Goal: Find specific fact: Find specific fact

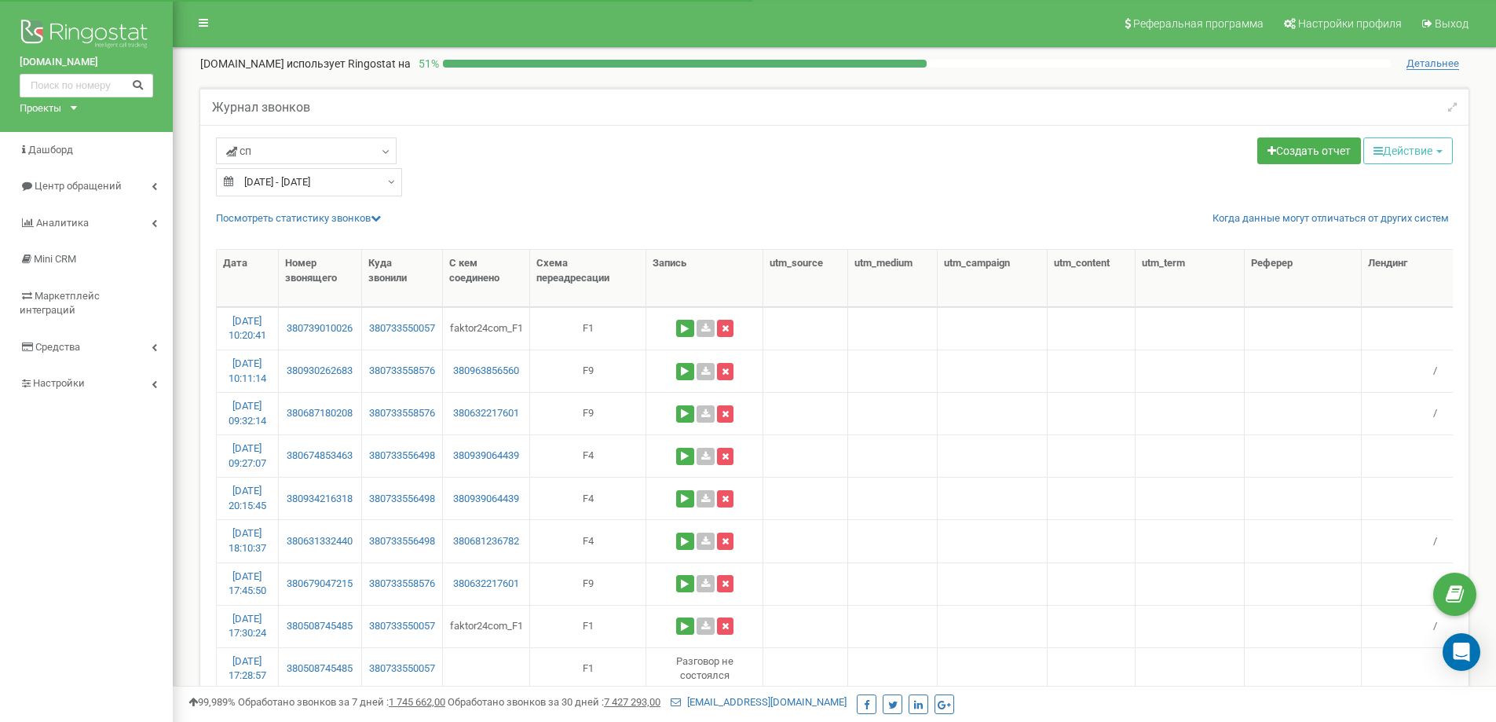
select select "50"
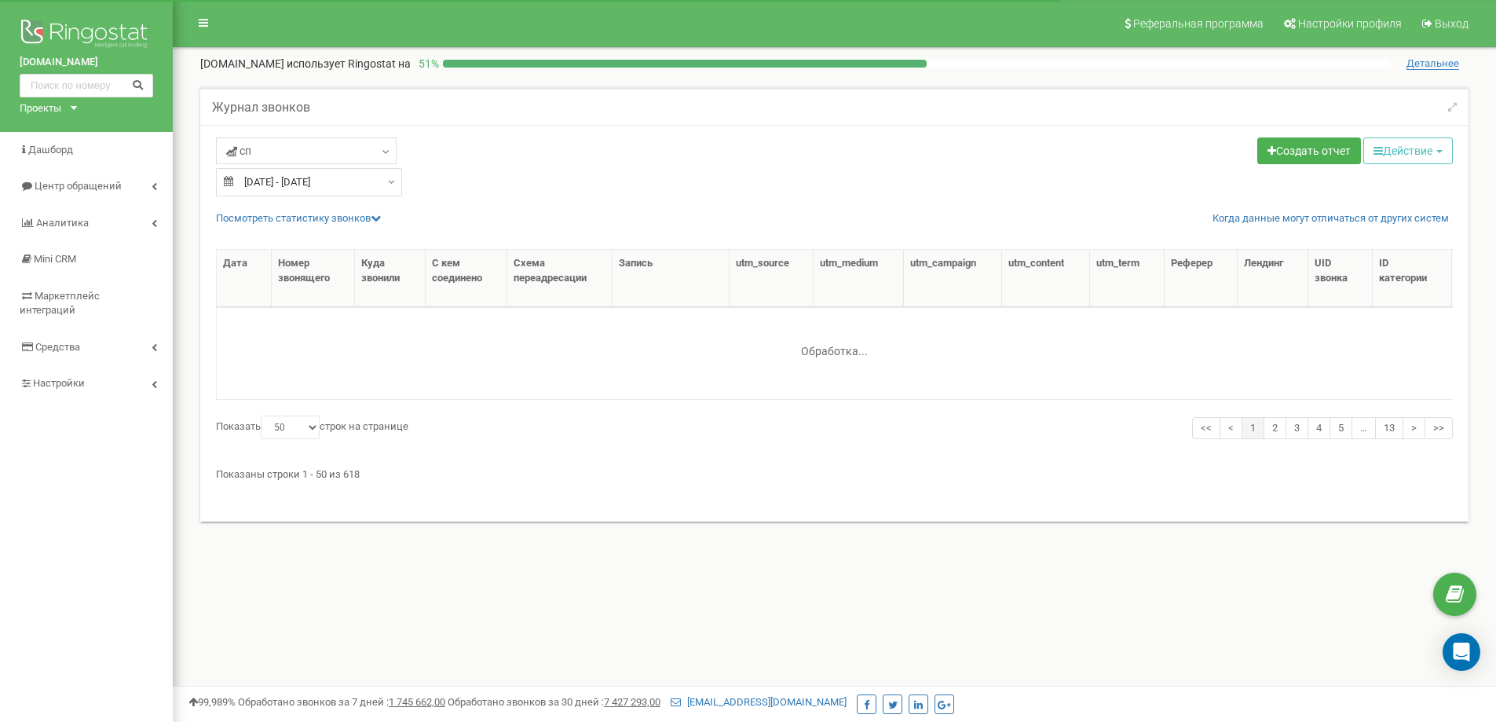
select select "50"
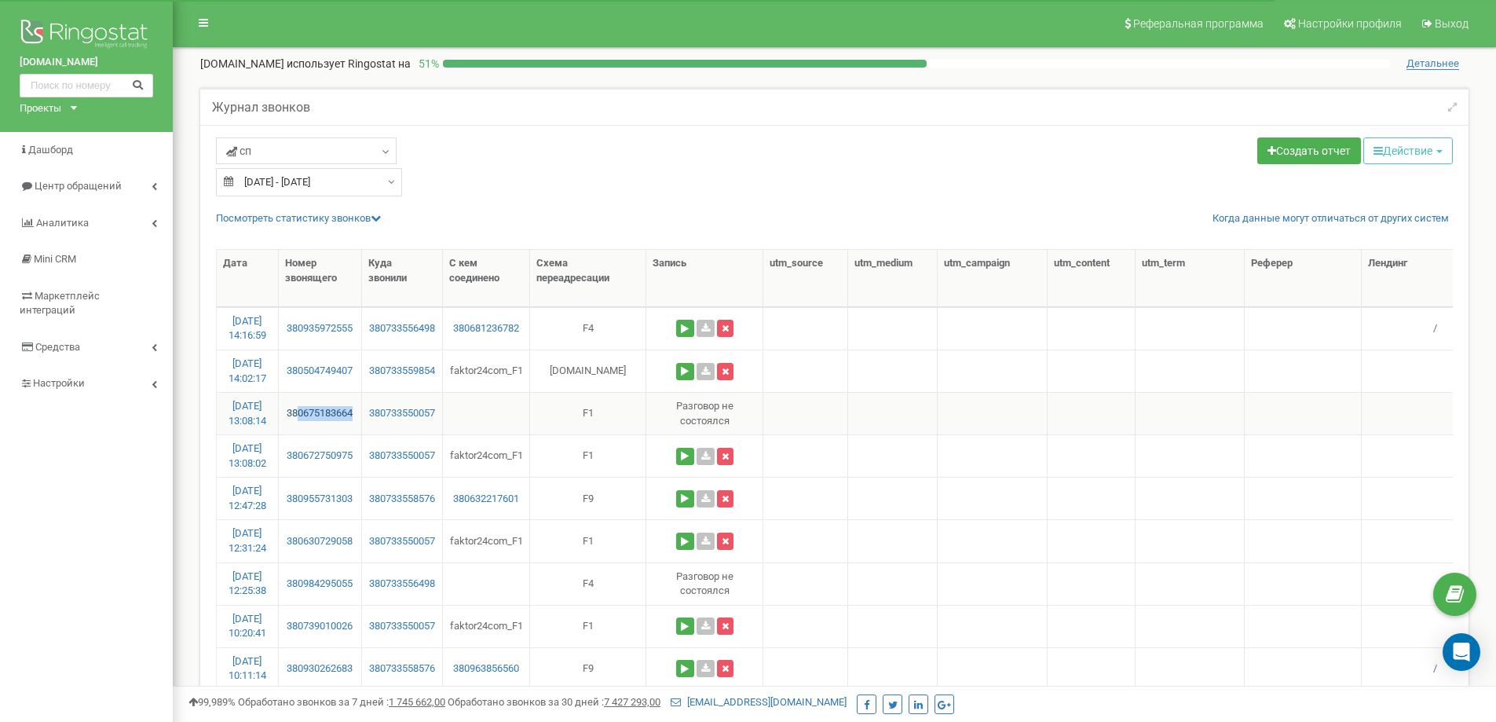
drag, startPoint x: 364, startPoint y: 410, endPoint x: 300, endPoint y: 416, distance: 63.9
click at [300, 416] on td "380675183664" at bounding box center [320, 413] width 83 height 42
copy link "0675183664"
click at [810, 114] on div "Журнал звонков" at bounding box center [834, 106] width 1268 height 38
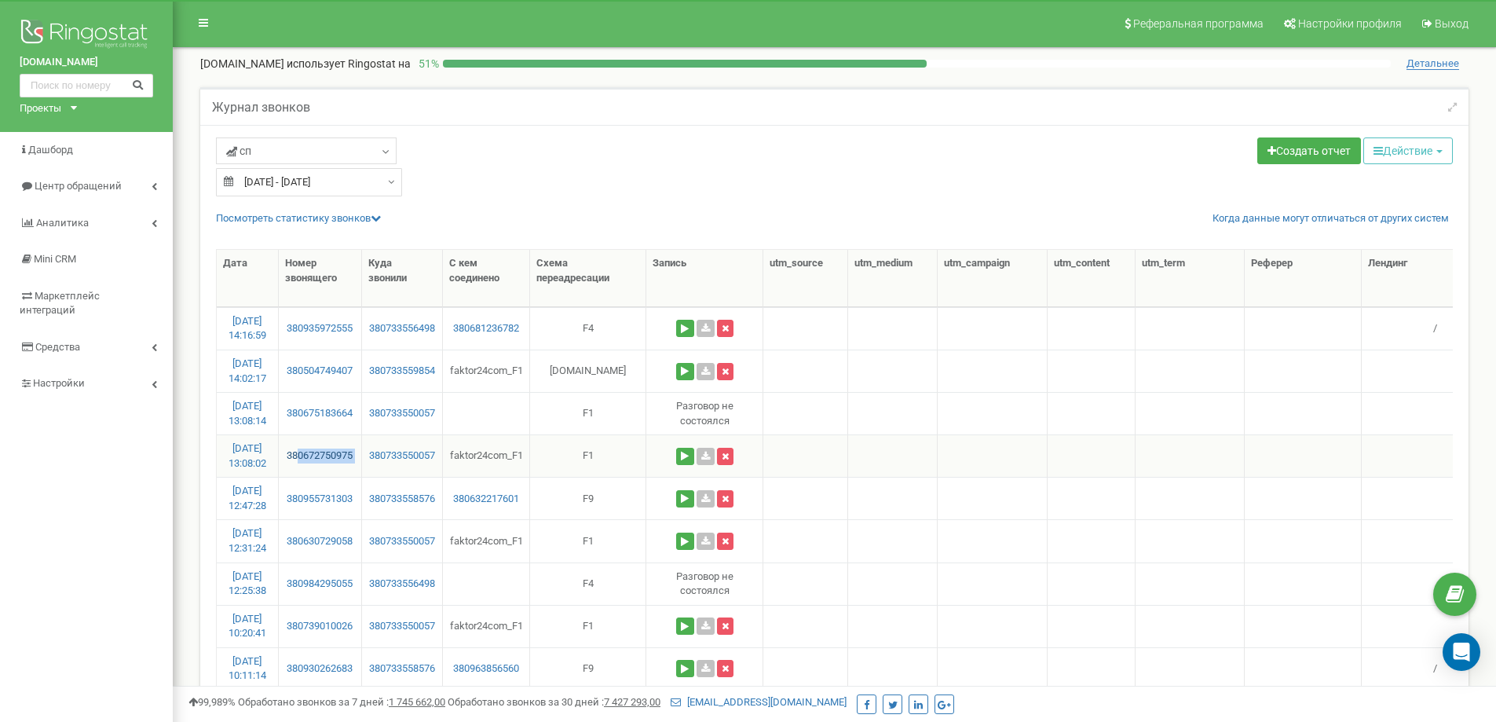
drag, startPoint x: 368, startPoint y: 447, endPoint x: 300, endPoint y: 458, distance: 69.2
copy link "0672750975"
drag, startPoint x: 362, startPoint y: 407, endPoint x: 298, endPoint y: 417, distance: 64.4
click at [298, 417] on td "380675183664" at bounding box center [320, 413] width 83 height 42
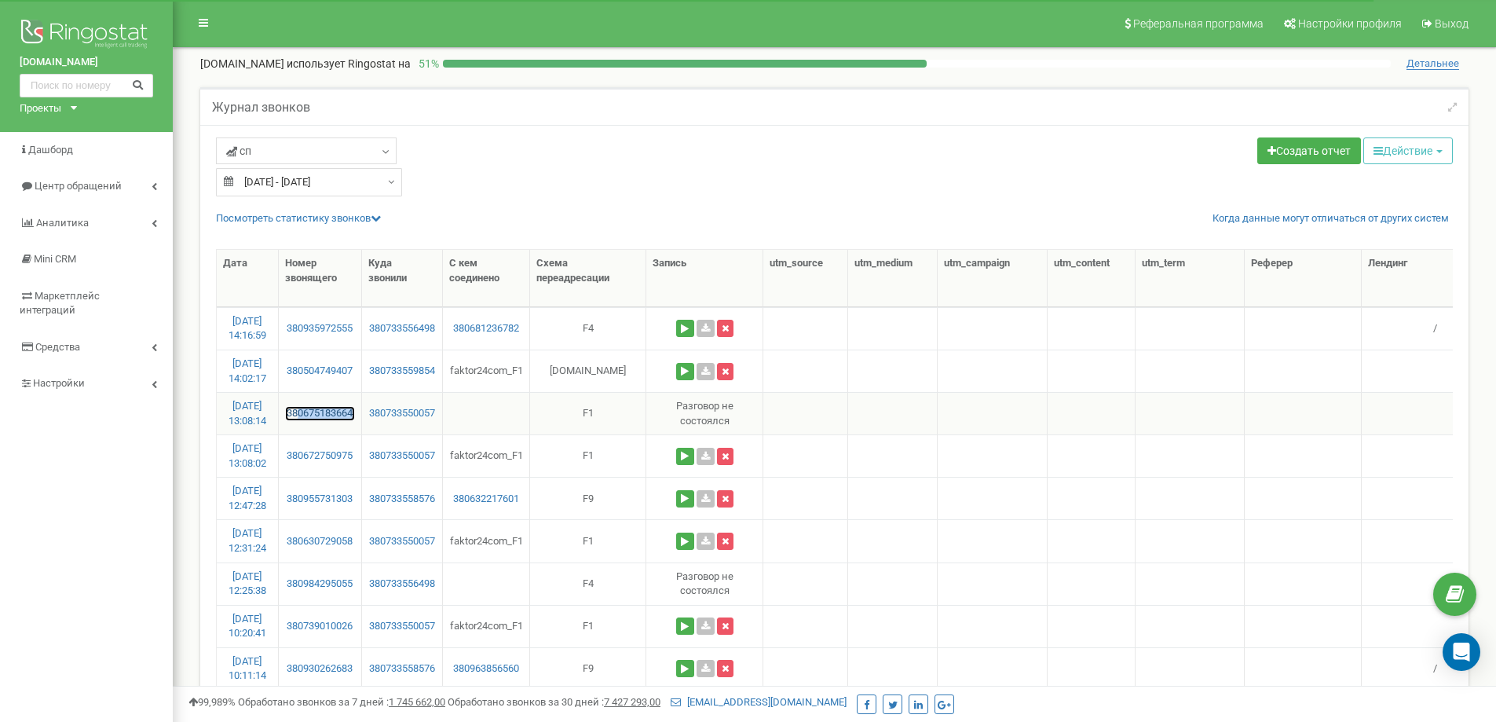
copy link "0675183664"
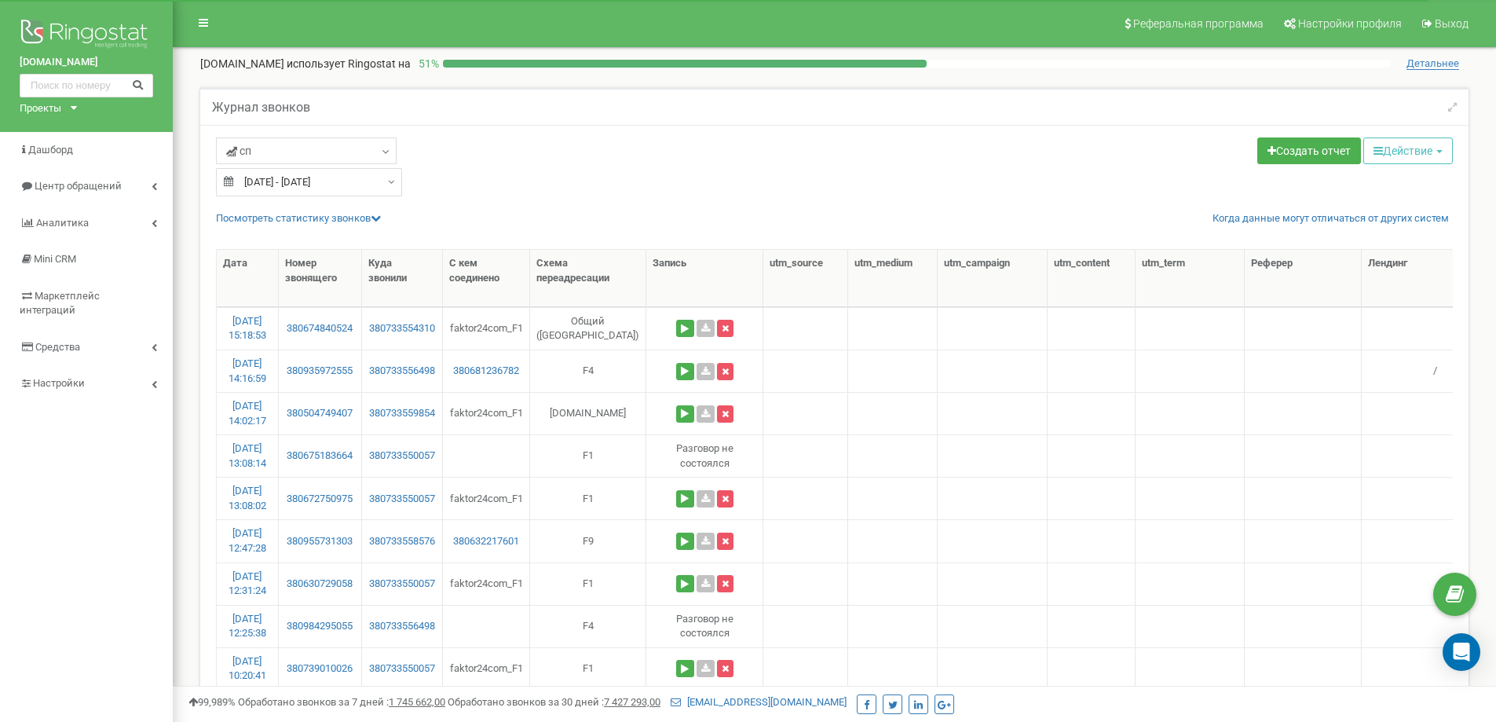
select select "50"
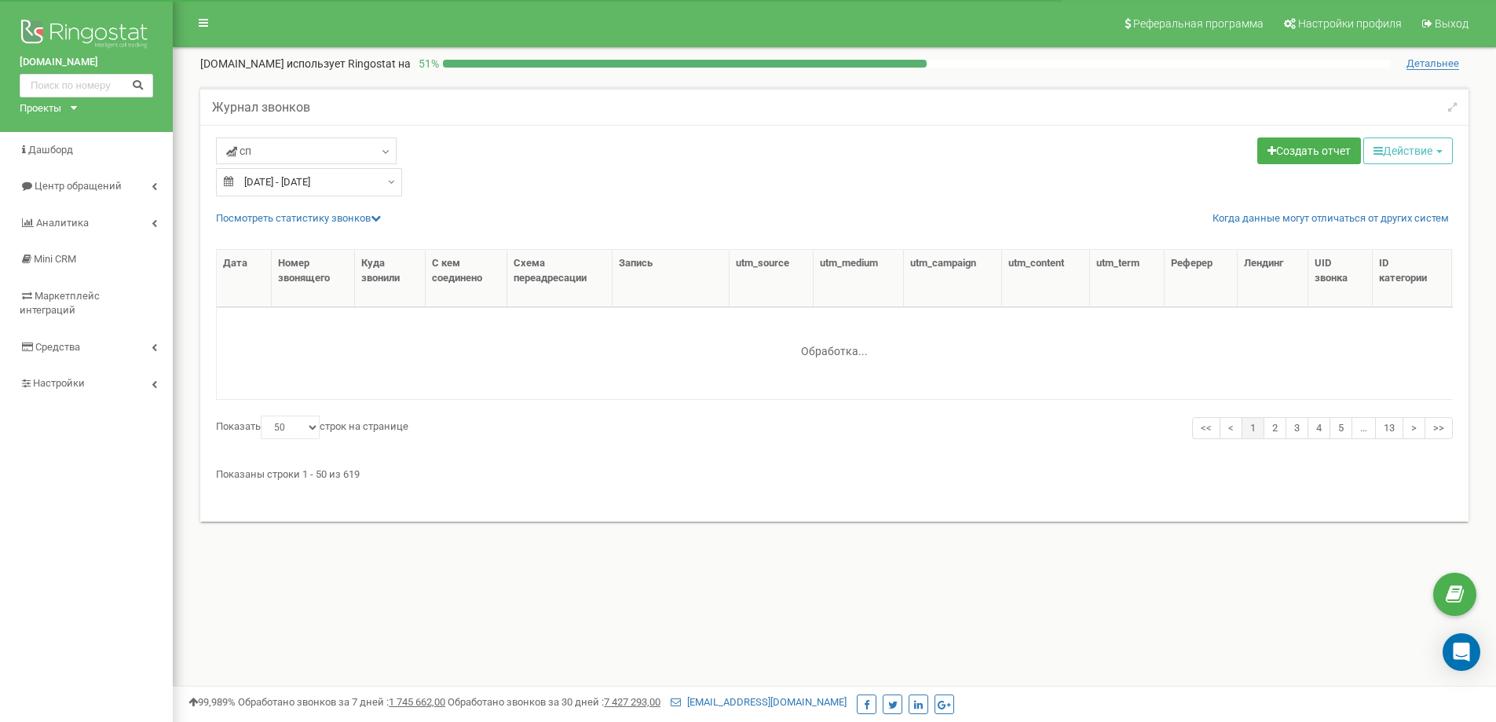
select select "50"
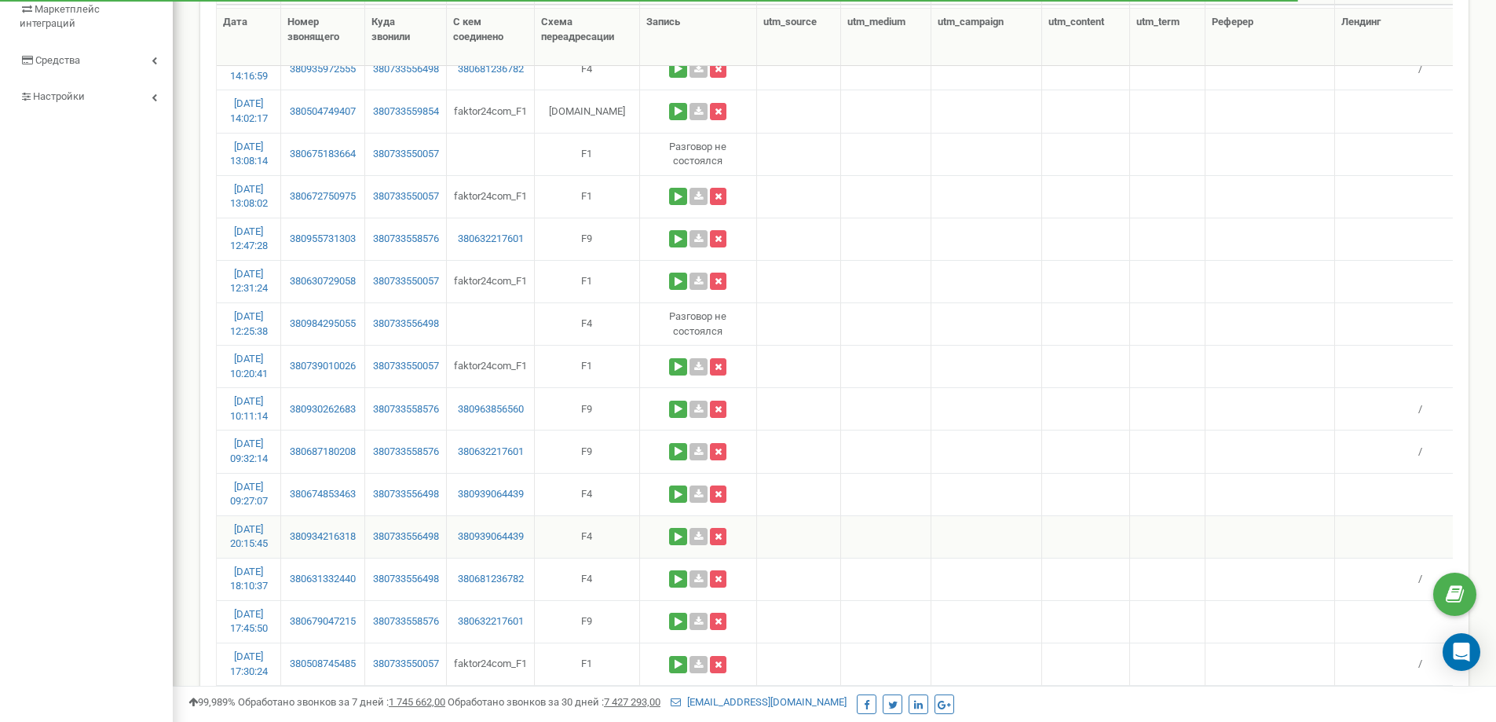
scroll to position [314, 0]
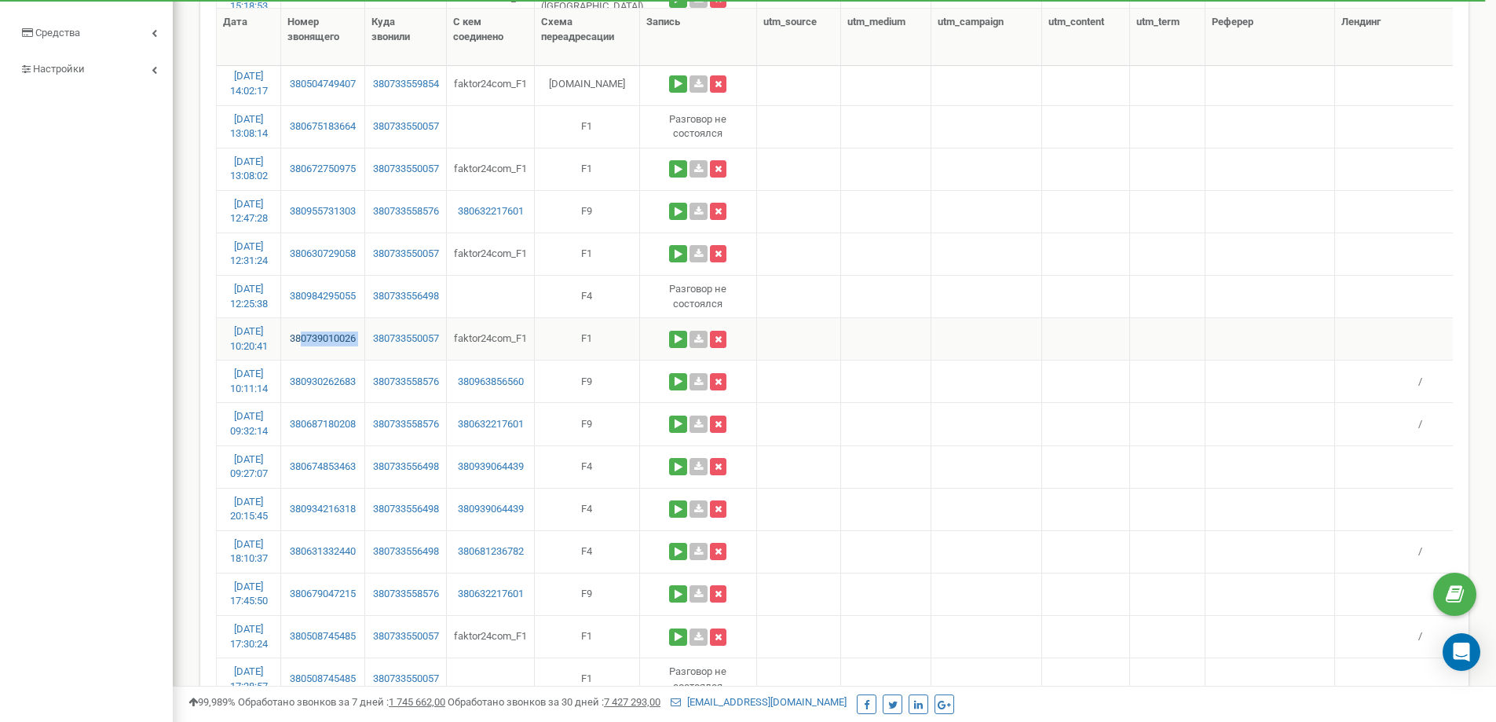
drag, startPoint x: 367, startPoint y: 332, endPoint x: 300, endPoint y: 343, distance: 67.6
copy link "0739010026"
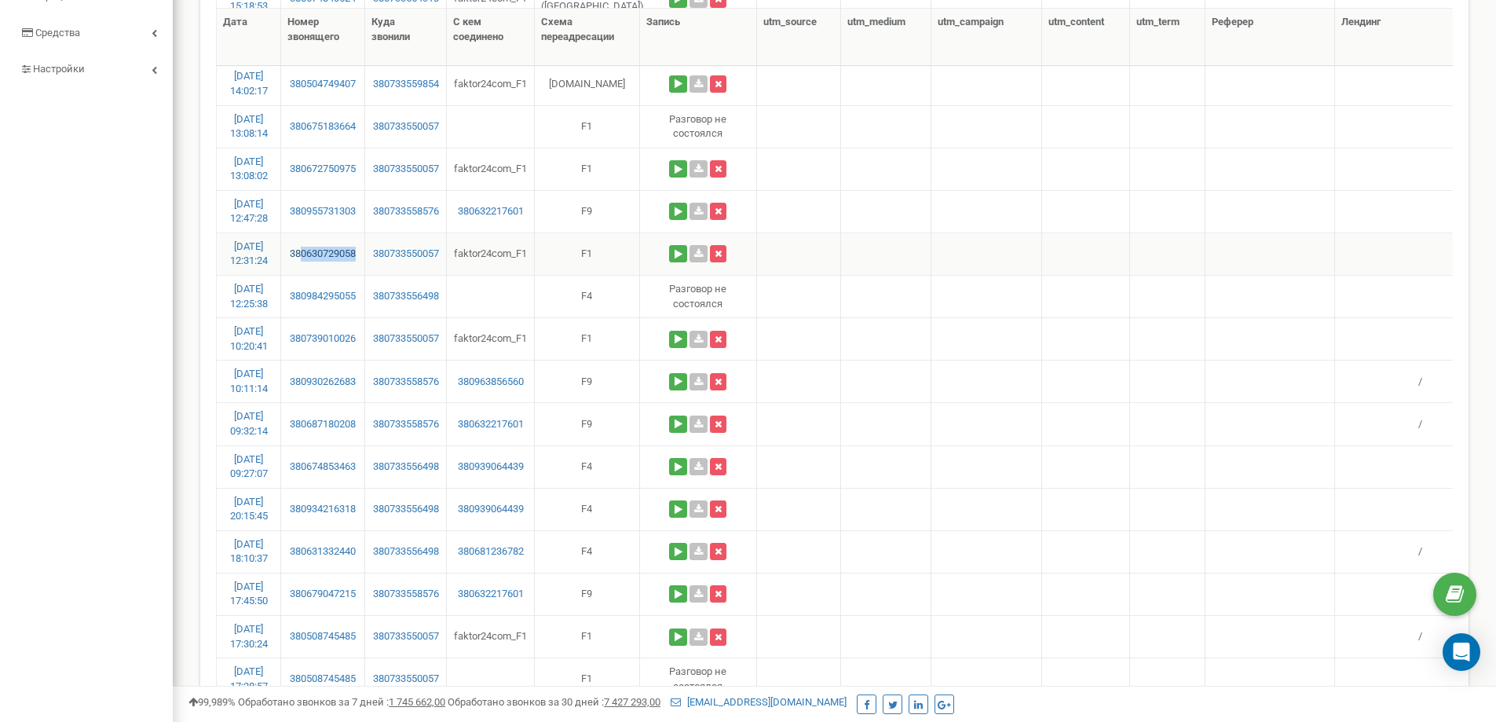
drag, startPoint x: 357, startPoint y: 252, endPoint x: 299, endPoint y: 258, distance: 57.6
click at [299, 258] on td "380630729058" at bounding box center [322, 253] width 83 height 42
copy link "0630729058"
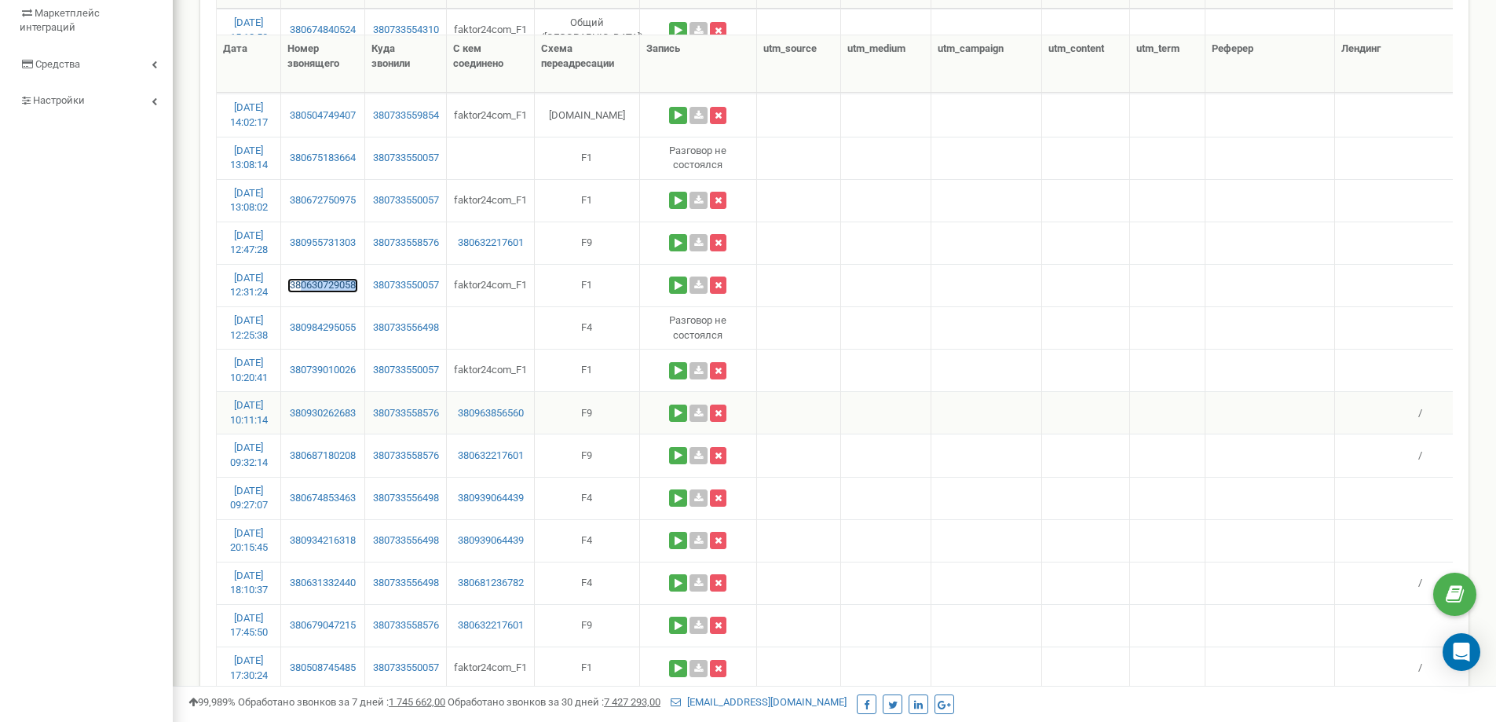
scroll to position [236, 0]
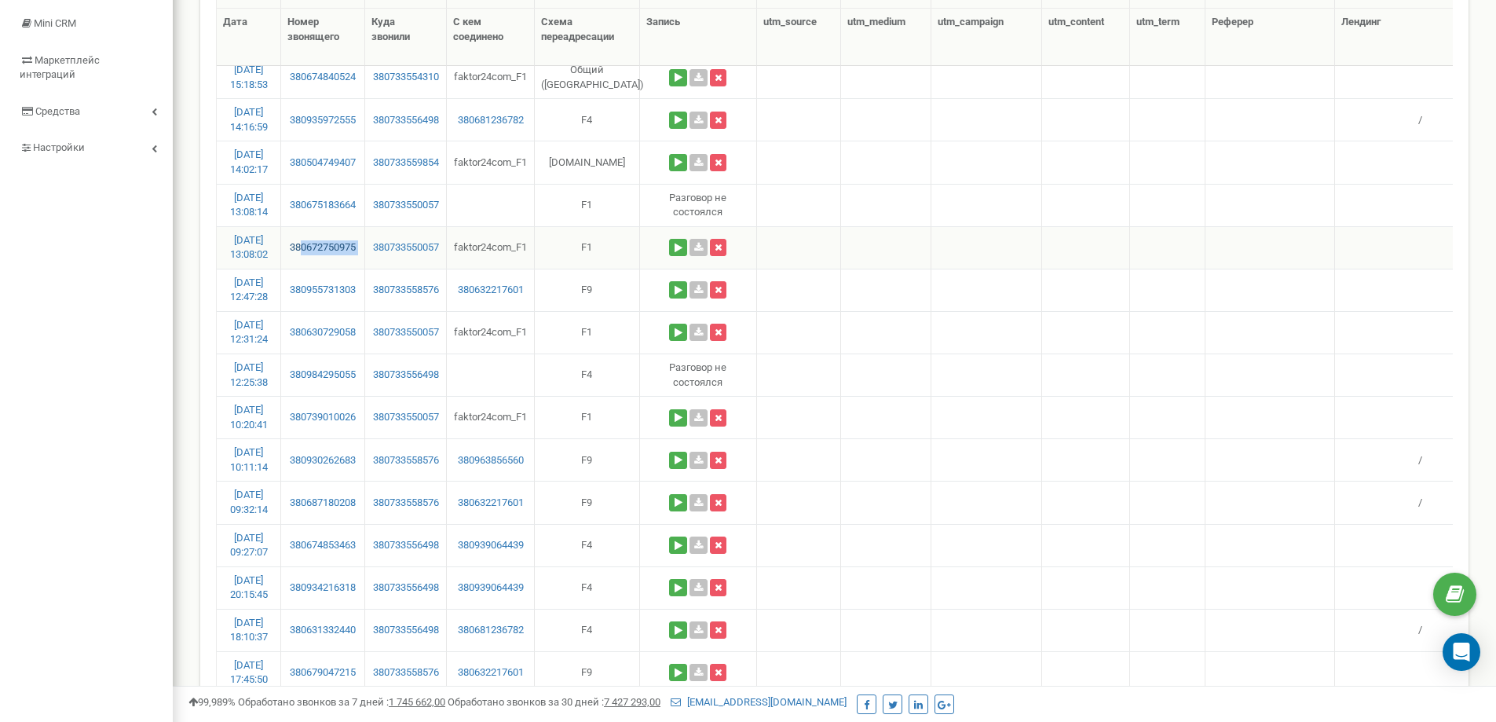
drag, startPoint x: 363, startPoint y: 244, endPoint x: 299, endPoint y: 254, distance: 64.4
copy link "0672750975"
drag, startPoint x: 360, startPoint y: 200, endPoint x: 299, endPoint y: 216, distance: 62.5
click at [299, 216] on td "380675183664" at bounding box center [322, 205] width 83 height 42
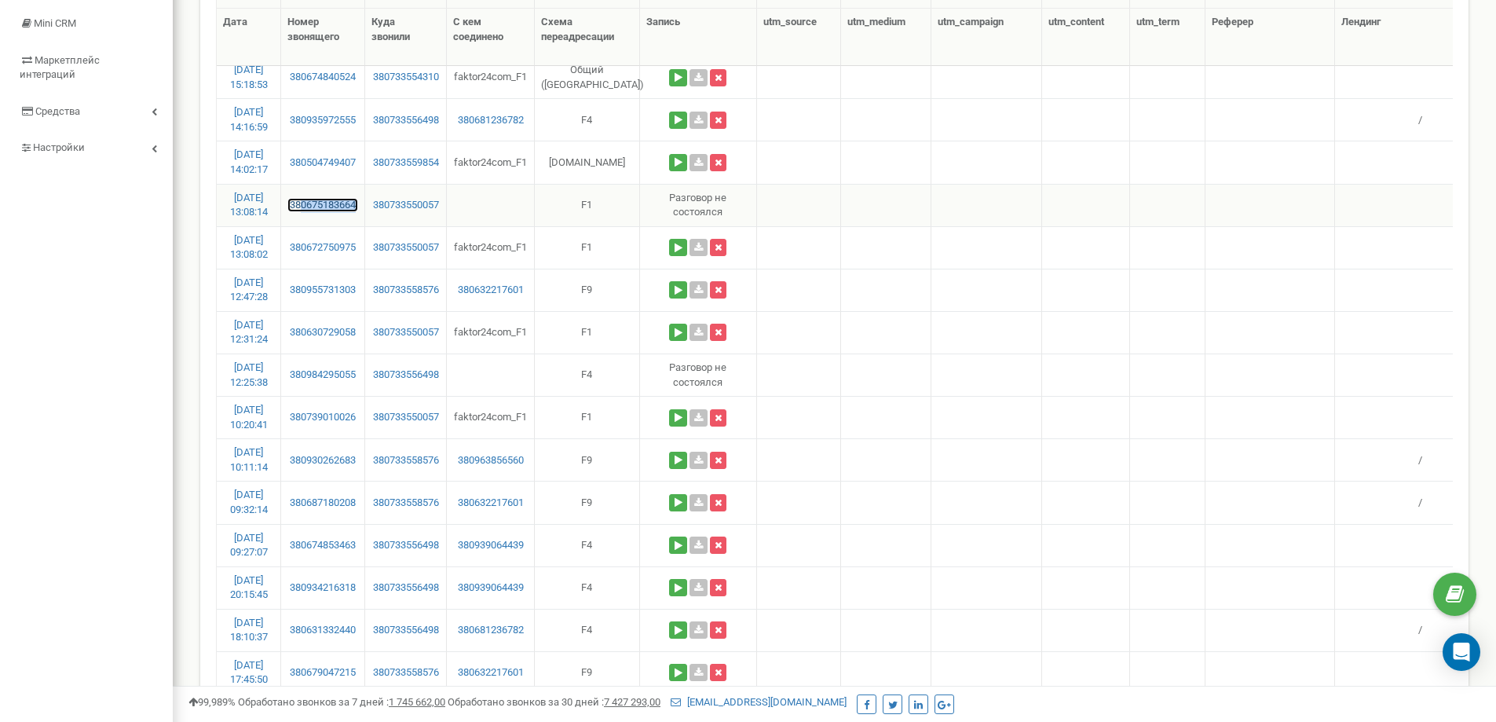
copy link "0675183664"
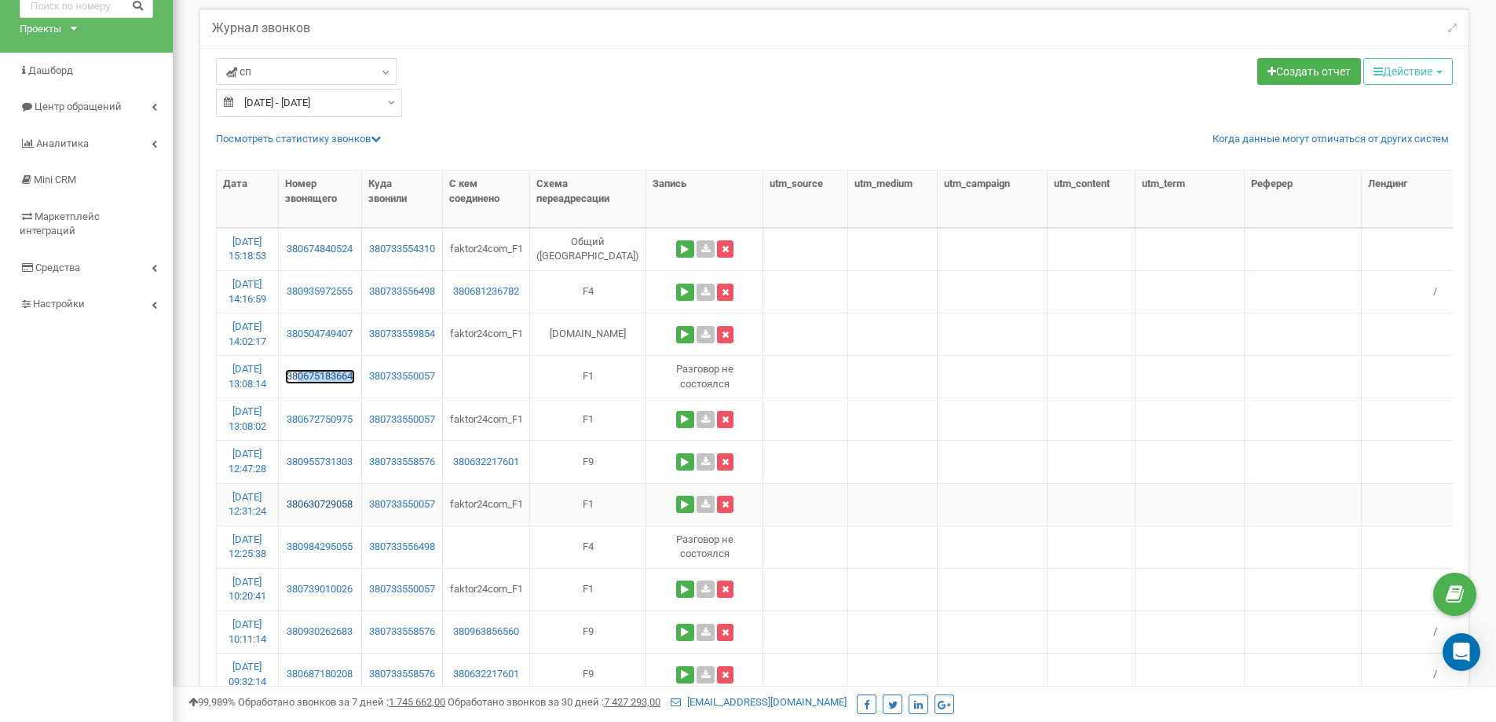
scroll to position [79, 0]
drag, startPoint x: 365, startPoint y: 327, endPoint x: 301, endPoint y: 335, distance: 65.0
copy link "0504749407"
drag, startPoint x: 364, startPoint y: 246, endPoint x: 298, endPoint y: 250, distance: 66.1
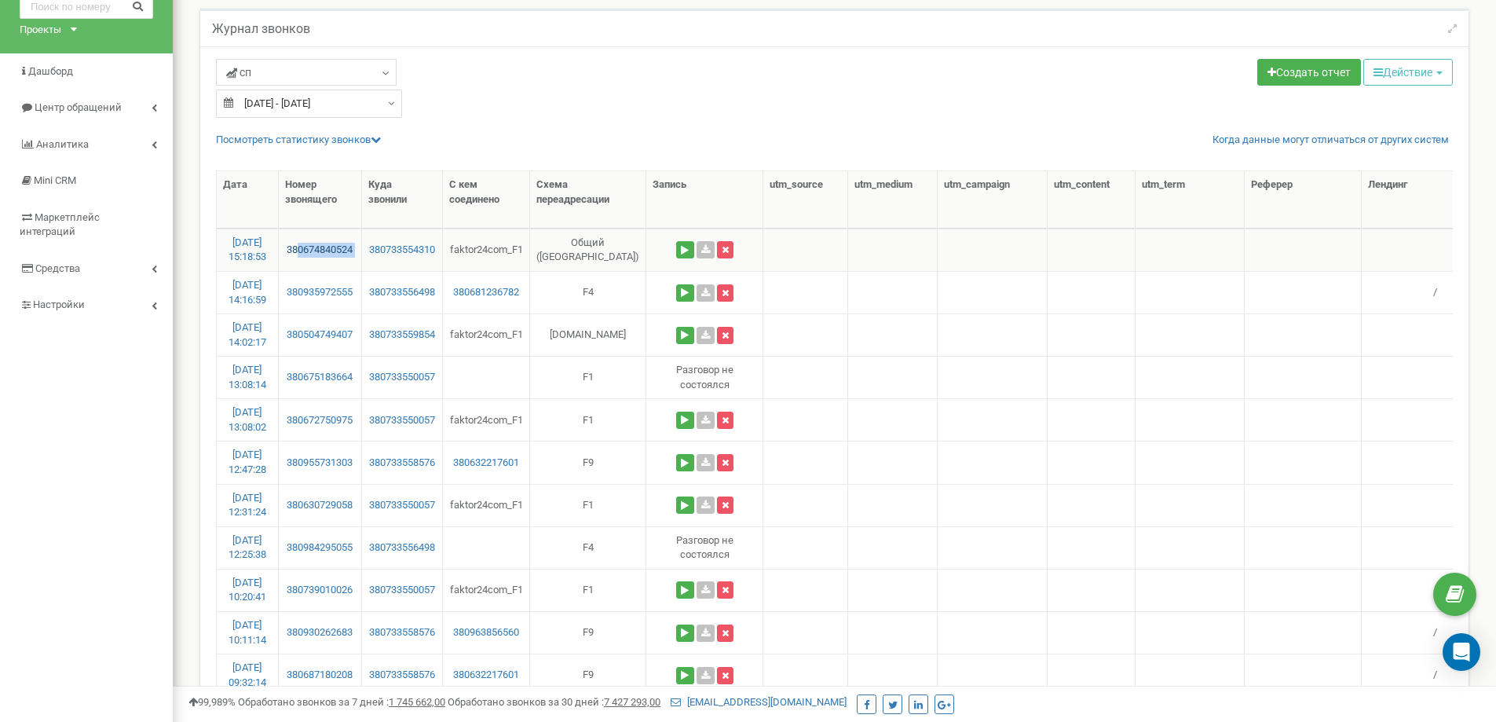
copy link "0674840524"
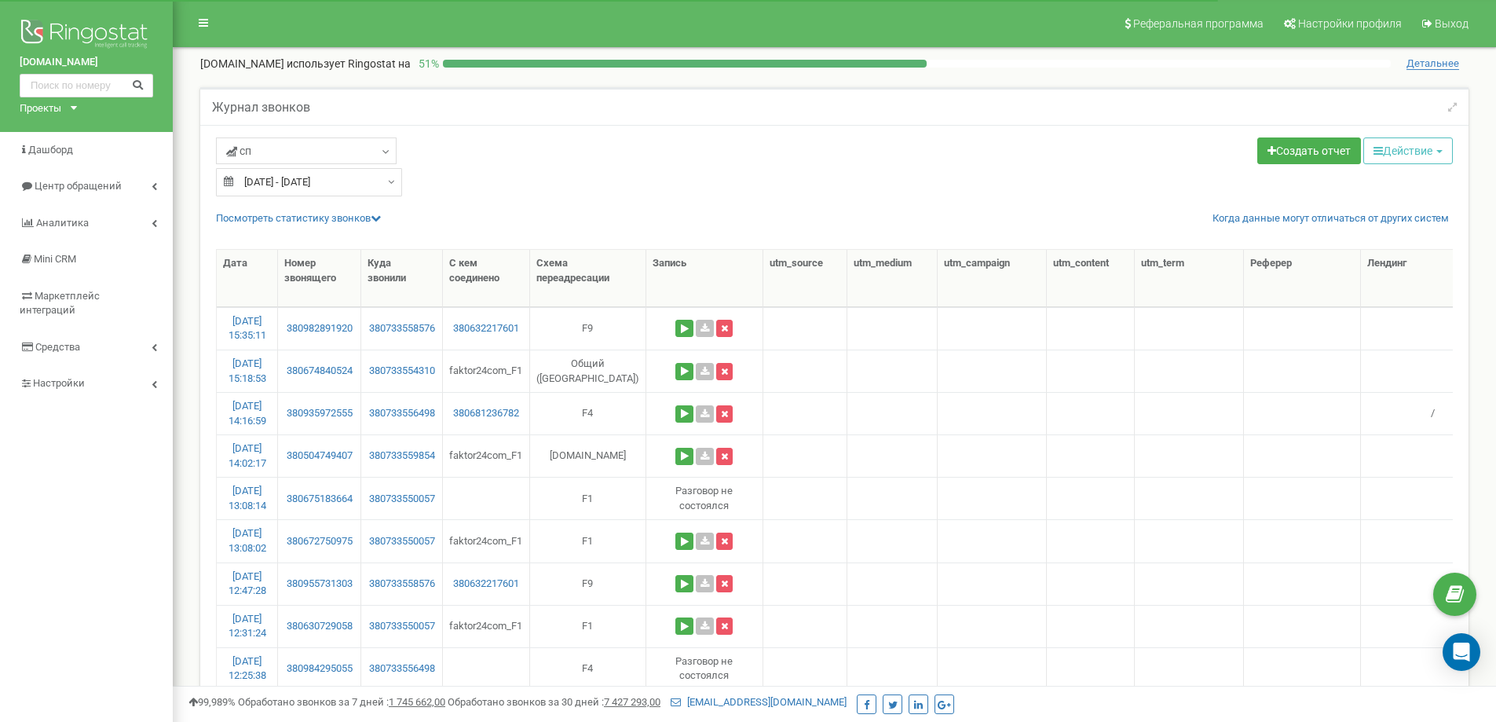
select select "50"
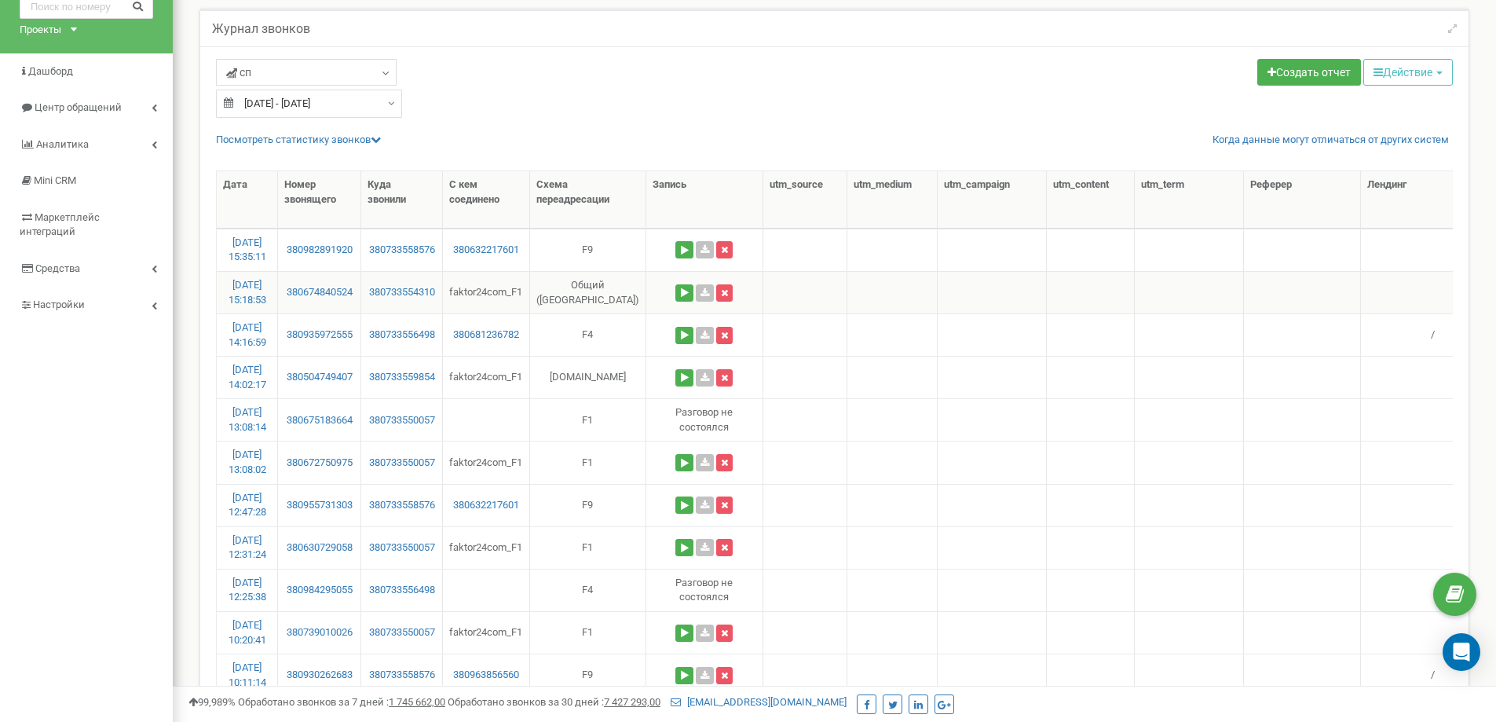
drag, startPoint x: 0, startPoint y: 0, endPoint x: 415, endPoint y: 274, distance: 497.7
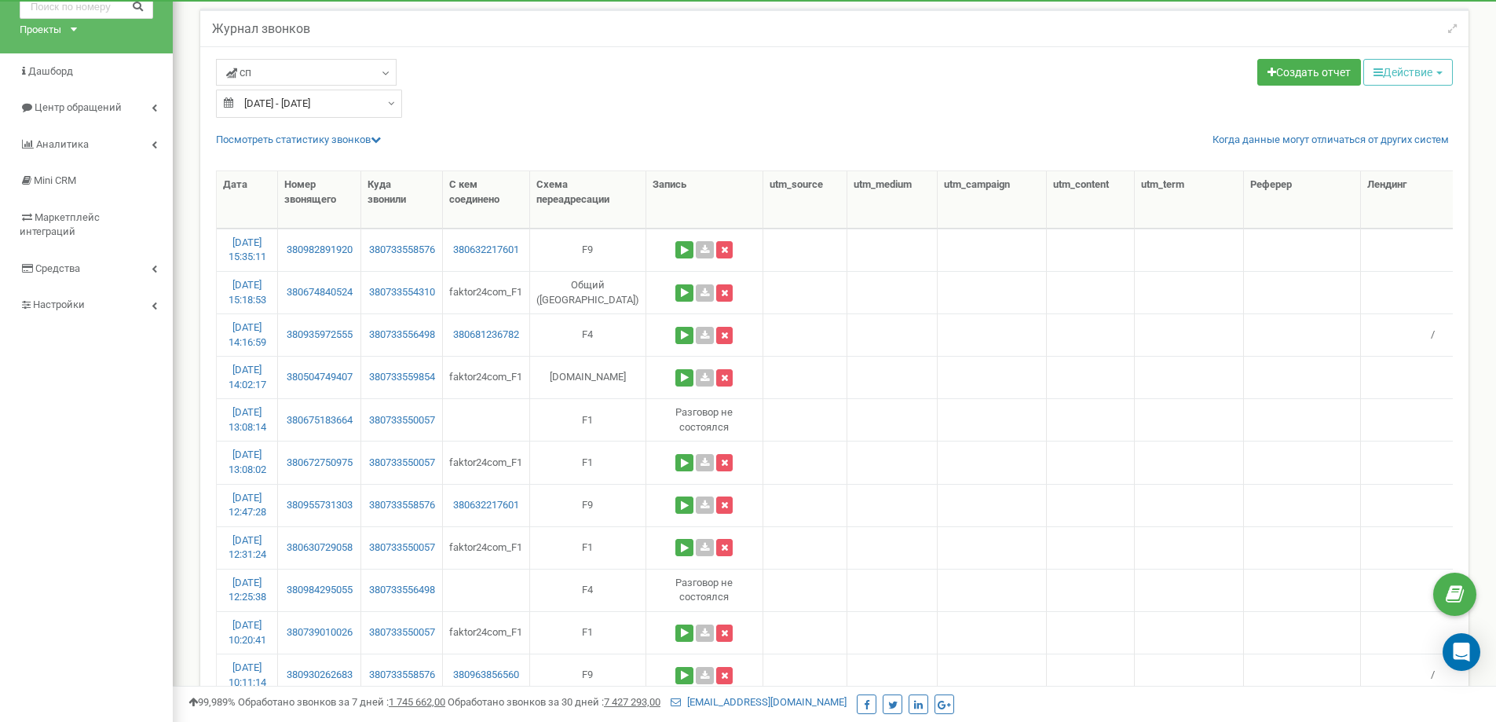
drag, startPoint x: 415, startPoint y: 274, endPoint x: 663, endPoint y: 101, distance: 301.7
click at [663, 101] on div "сп Целевые [GEOGRAPHIC_DATA] Исходящие Контекстная реклама (CPC) Входящие Пропу…" at bounding box center [519, 88] width 631 height 59
